Goal: Task Accomplishment & Management: Manage account settings

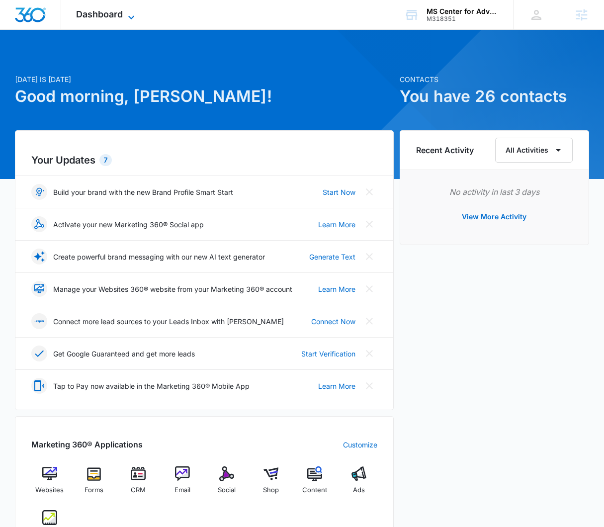
click at [82, 16] on span "Dashboard" at bounding box center [99, 14] width 47 height 10
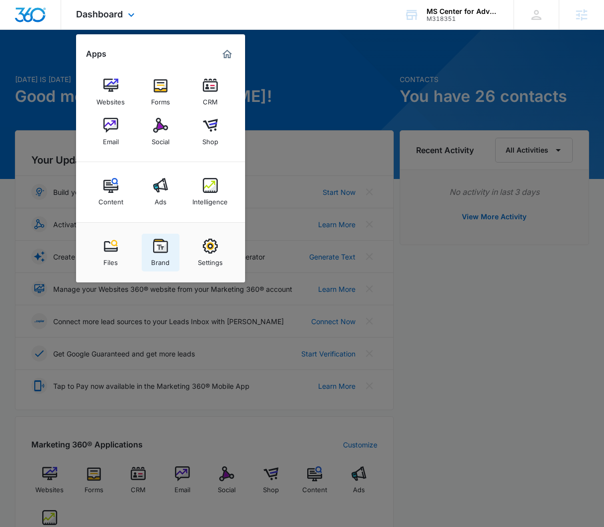
click at [161, 262] on div "Brand" at bounding box center [160, 260] width 18 height 13
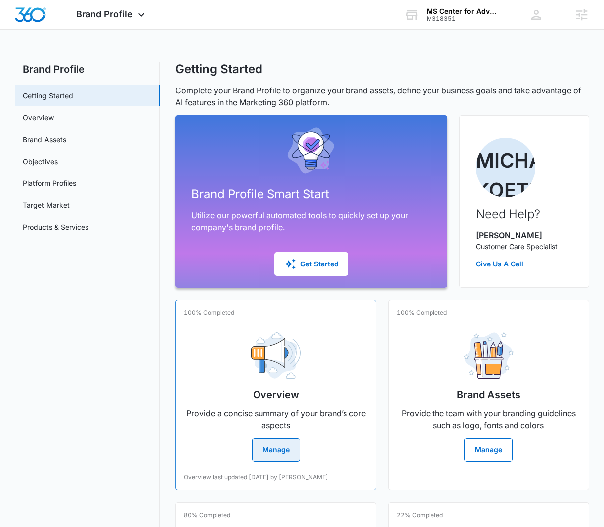
click at [251, 361] on img at bounding box center [276, 355] width 50 height 47
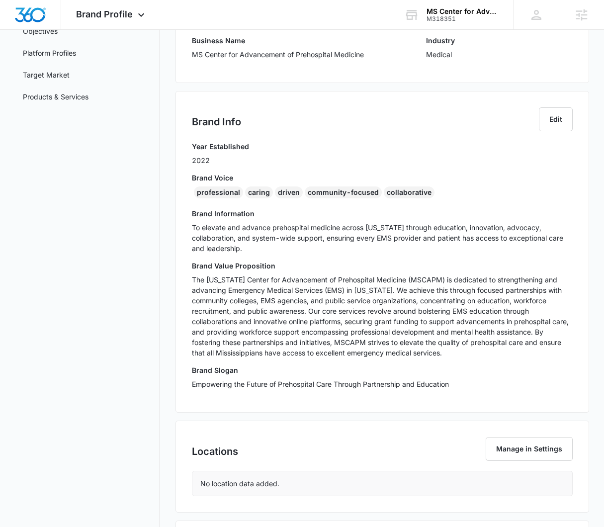
scroll to position [131, 0]
drag, startPoint x: 192, startPoint y: 281, endPoint x: 468, endPoint y: 352, distance: 284.3
click at [468, 352] on p "The Mississippi Center for Advancement of Prehospital Medicine (MSCAPM) is dedi…" at bounding box center [382, 316] width 380 height 84
copy p "The Mississippi Center for Advancement of Prehospital Medicine (MSCAPM) is dedi…"
drag, startPoint x: 243, startPoint y: 255, endPoint x: 221, endPoint y: 228, distance: 35.3
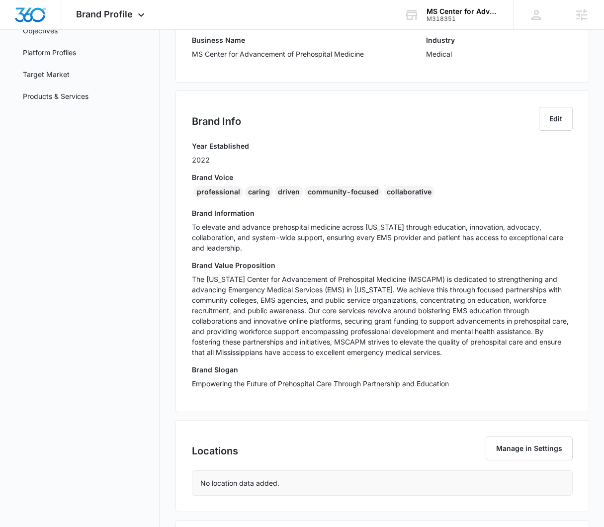
click at [188, 229] on div "Brand Info Edit Year Established 2022 Brand Voice professional caring driven co…" at bounding box center [381, 251] width 413 height 322
copy p "To elevate and advance prehospital medicine across Mississippi through educatio…"
